Goal: Go to known website: Go to known website

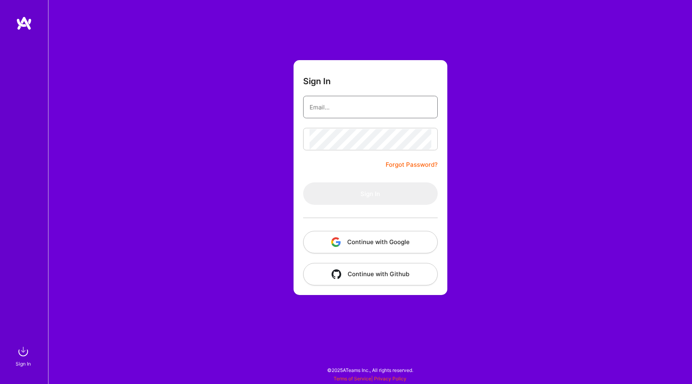
type input "[PERSON_NAME][EMAIL_ADDRESS][DOMAIN_NAME]"
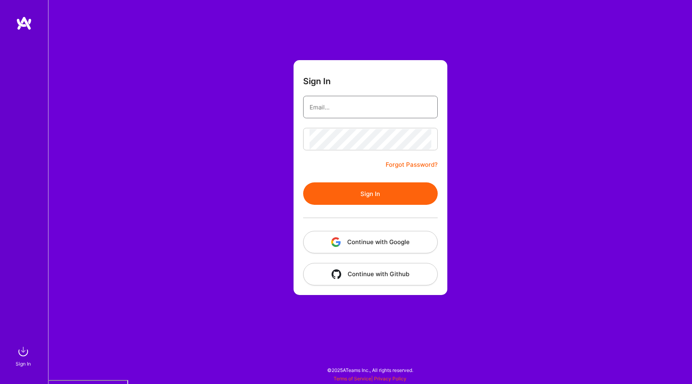
type input "[EMAIL_ADDRESS][DOMAIN_NAME]"
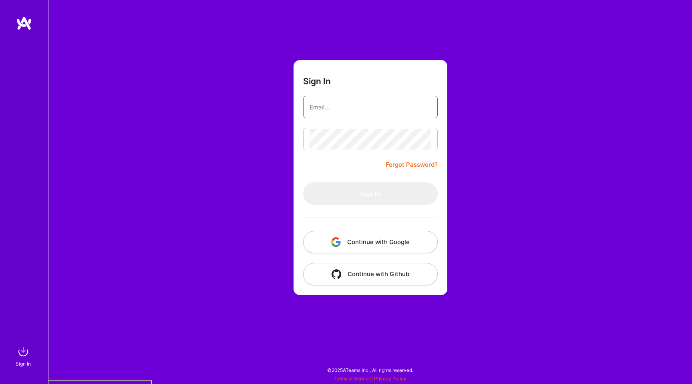
type input "luis@a.team"
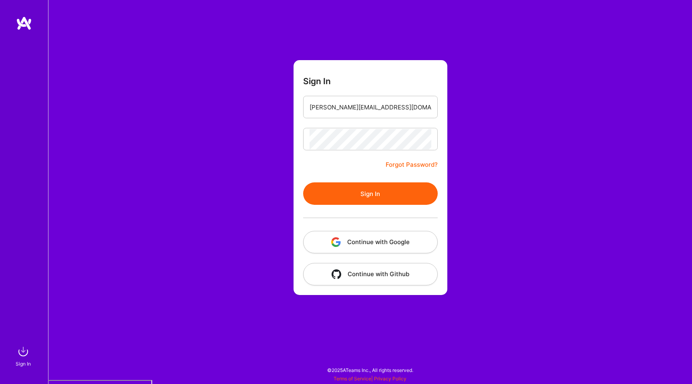
click at [364, 228] on div at bounding box center [370, 218] width 135 height 26
click at [377, 244] on button "Continue with Google" at bounding box center [370, 242] width 135 height 22
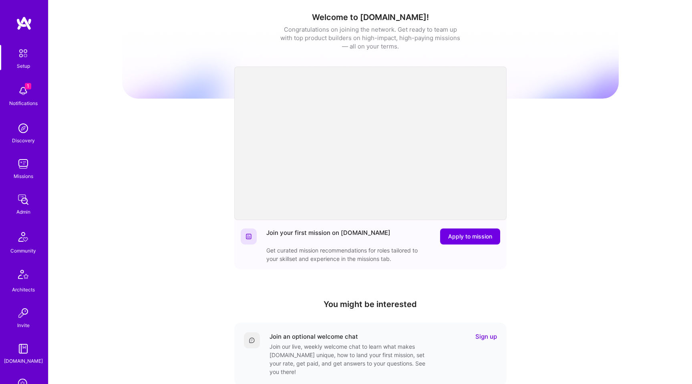
click at [20, 87] on img at bounding box center [23, 91] width 16 height 16
click at [21, 91] on div "Setup 1 Notifications Discovery Missions Admin Community Architects Invite A.Gu…" at bounding box center [24, 258] width 48 height 426
